Goal: Transaction & Acquisition: Subscribe to service/newsletter

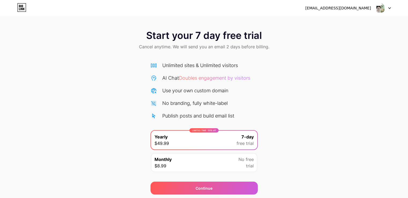
click at [389, 9] on div at bounding box center [384, 8] width 16 height 10
click at [391, 6] on div at bounding box center [384, 8] width 16 height 10
click at [113, 70] on div "Start your 7 day free trial Cancel anytime. We will send you an email 2 days be…" at bounding box center [204, 110] width 408 height 170
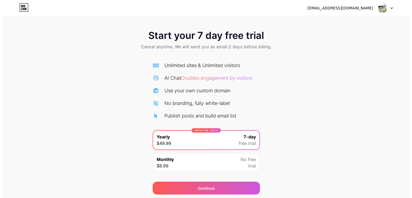
scroll to position [18, 0]
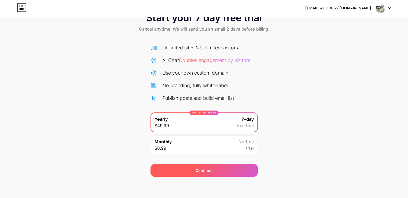
click at [197, 171] on div "Continue" at bounding box center [204, 171] width 17 height 6
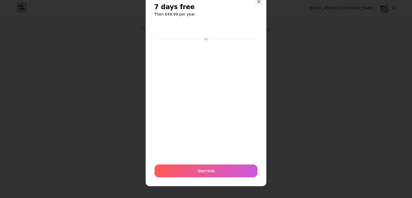
click at [257, 3] on icon at bounding box center [259, 1] width 4 height 4
